Goal: Navigation & Orientation: Find specific page/section

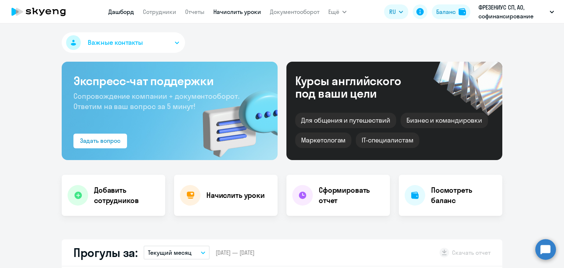
click at [214, 9] on link "Начислить уроки" at bounding box center [237, 11] width 48 height 7
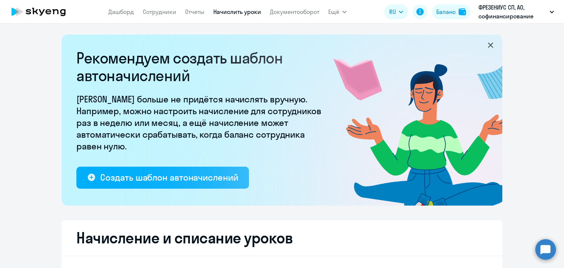
select select "10"
click at [148, 15] on app-menu-item-link "Сотрудники" at bounding box center [159, 11] width 33 height 9
click at [153, 11] on link "Сотрудники" at bounding box center [159, 11] width 33 height 7
select select "30"
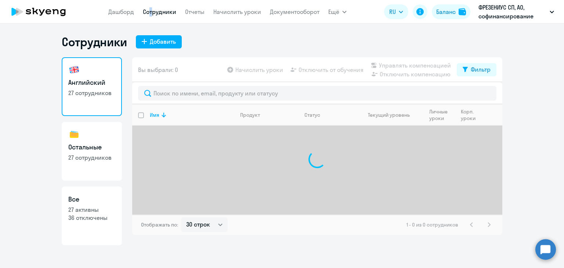
click at [104, 154] on p "27 сотрудников" at bounding box center [91, 158] width 47 height 8
select select "30"
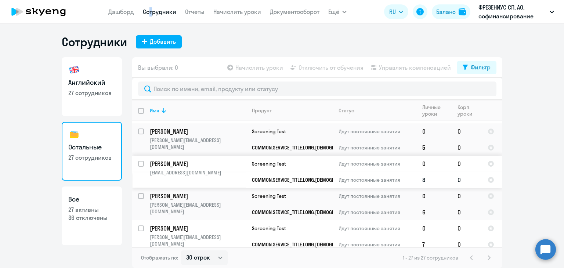
scroll to position [746, 0]
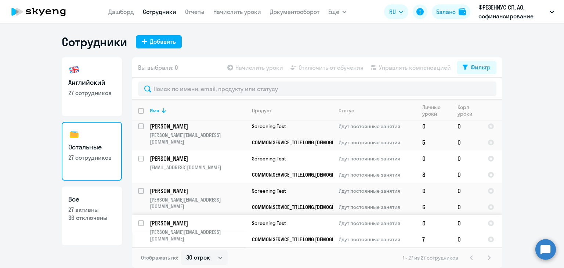
drag, startPoint x: 384, startPoint y: 246, endPoint x: 371, endPoint y: 254, distance: 16.5
